Goal: Obtain resource: Download file/media

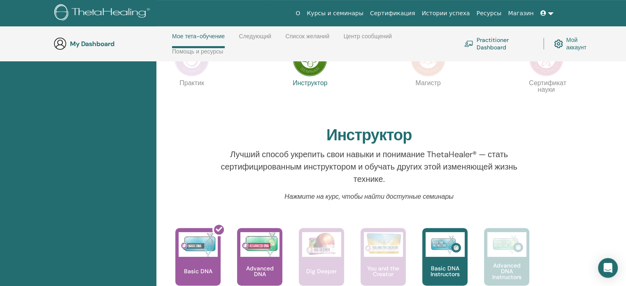
scroll to position [60, 0]
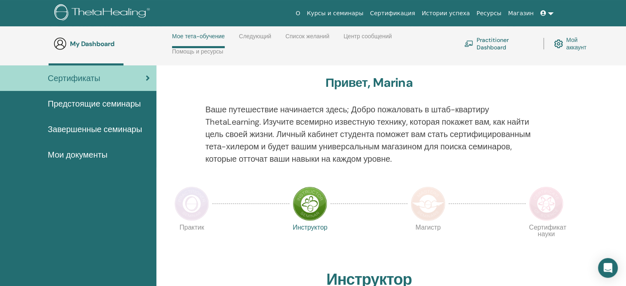
click at [94, 151] on span "Мои документы" at bounding box center [78, 155] width 60 height 12
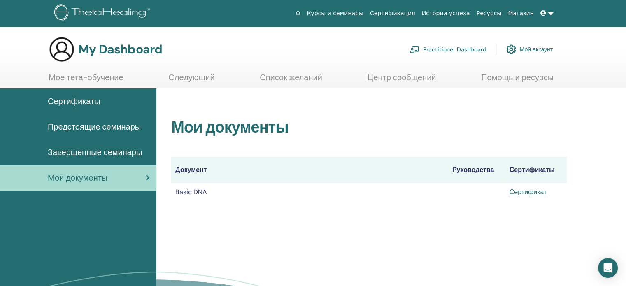
click at [86, 152] on span "Завершенные семинары" at bounding box center [95, 152] width 94 height 12
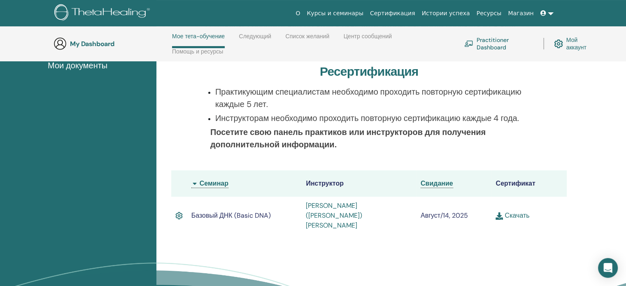
scroll to position [158, 0]
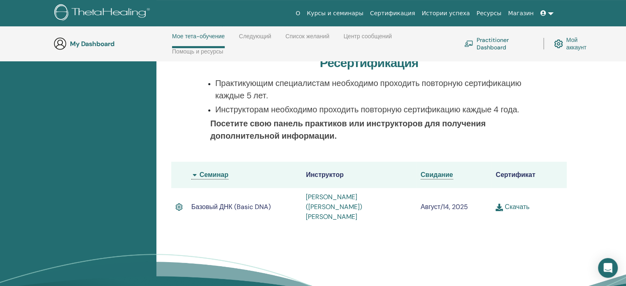
click at [510, 203] on link "Скачать" at bounding box center [513, 207] width 34 height 9
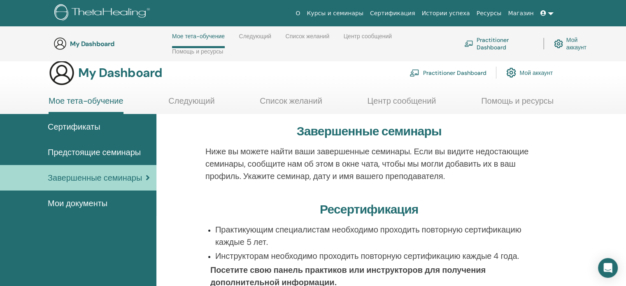
scroll to position [0, 0]
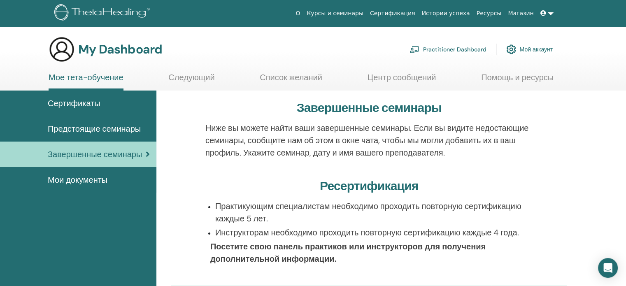
click at [106, 127] on span "Предстоящие семинары" at bounding box center [94, 129] width 93 height 12
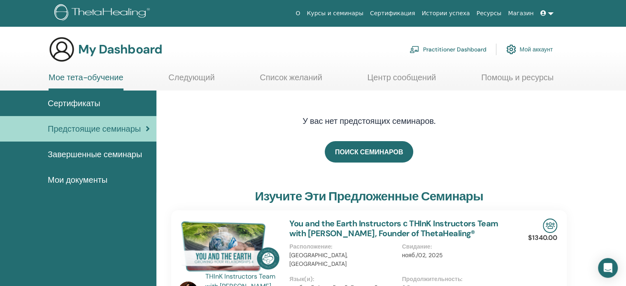
click at [181, 78] on link "Следующий" at bounding box center [191, 80] width 46 height 16
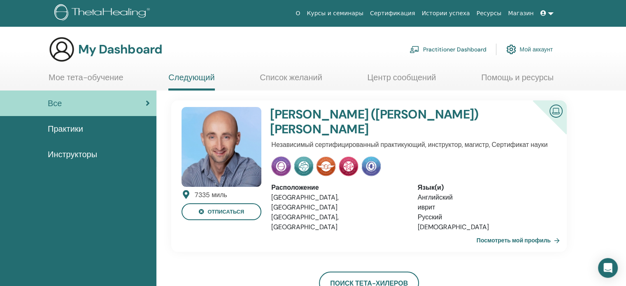
scroll to position [41, 0]
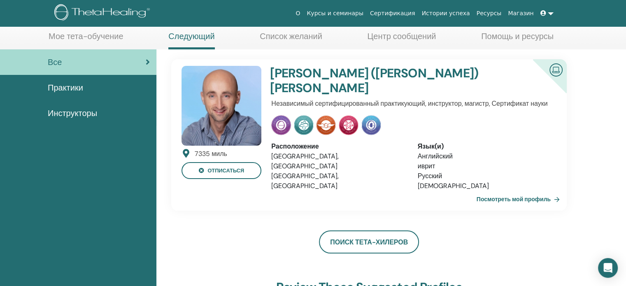
click at [540, 191] on link "Посмотреть мой профиль" at bounding box center [520, 199] width 86 height 16
